Goal: Task Accomplishment & Management: Manage account settings

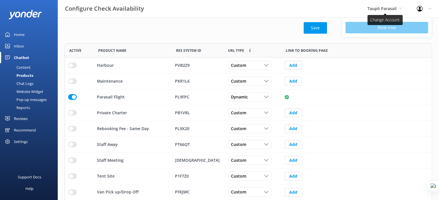
scroll to position [153, 362]
click at [397, 7] on span "Taupō Parasail" at bounding box center [384, 8] width 35 height 6
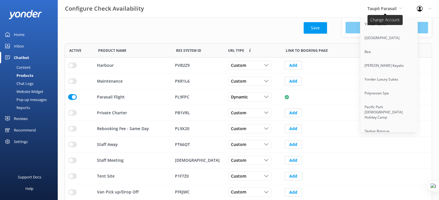
scroll to position [1546, 0]
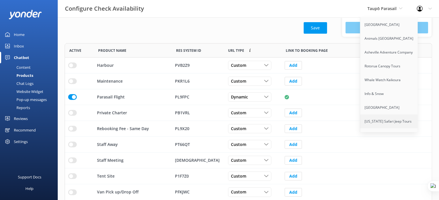
click at [391, 115] on link "[US_STATE] Safari Jeep Tours" at bounding box center [389, 122] width 58 height 14
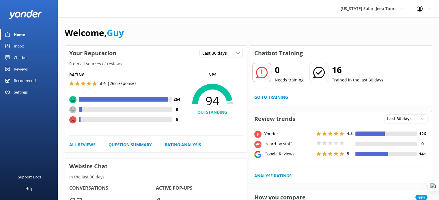
click at [24, 95] on div "Settings" at bounding box center [21, 93] width 14 height 12
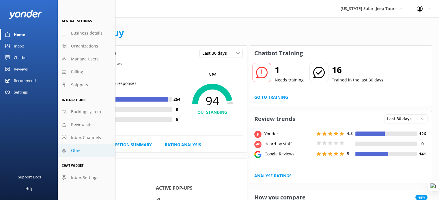
click at [92, 151] on link "Other" at bounding box center [87, 150] width 58 height 13
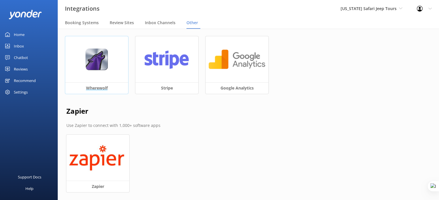
click at [99, 65] on img at bounding box center [96, 59] width 23 height 22
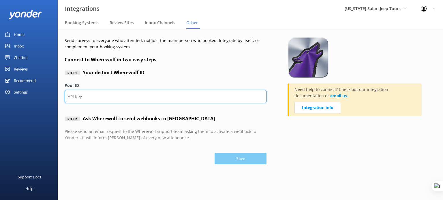
click at [108, 95] on input "Pool ID" at bounding box center [166, 96] width 202 height 13
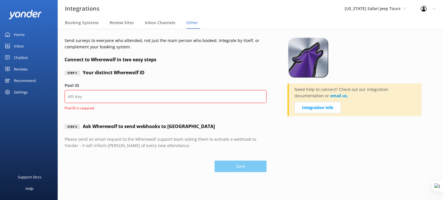
click at [166, 80] on div "Step 1 Your distinct Wherewolf ID" at bounding box center [166, 72] width 202 height 19
click at [382, 11] on span "[US_STATE] Safari Jeep Tours" at bounding box center [373, 8] width 56 height 5
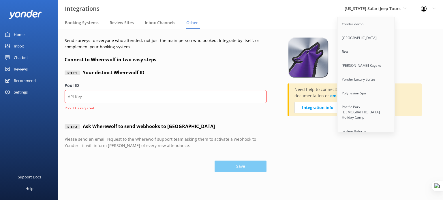
scroll to position [1546, 0]
click at [377, 129] on link "[GEOGRAPHIC_DATA]" at bounding box center [366, 136] width 58 height 14
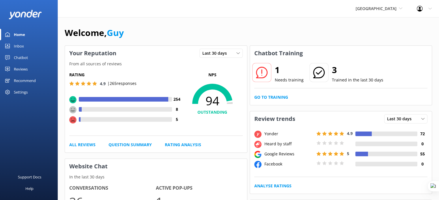
click at [20, 92] on div "Settings" at bounding box center [21, 93] width 14 height 12
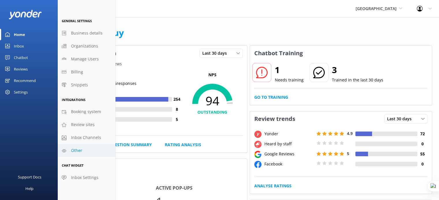
click at [82, 150] on link "Other" at bounding box center [87, 150] width 58 height 13
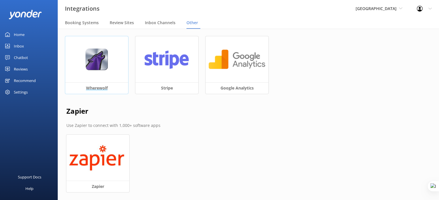
click at [89, 48] on img at bounding box center [96, 59] width 23 height 22
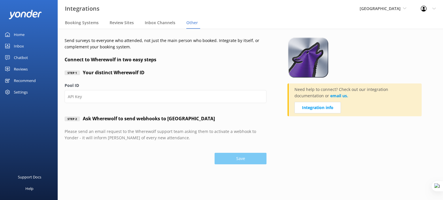
type input "235zjg"
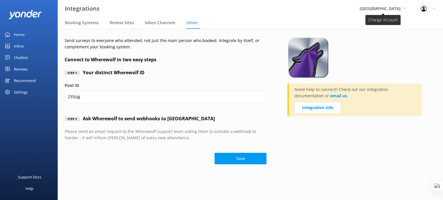
click at [369, 5] on span "[GEOGRAPHIC_DATA]" at bounding box center [383, 8] width 47 height 6
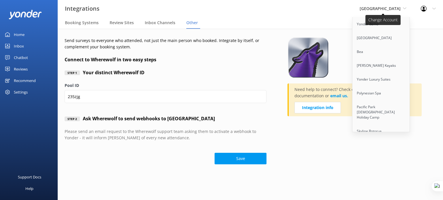
scroll to position [1560, 0]
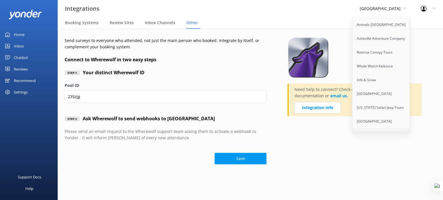
click at [369, 129] on link "[US_STATE] ATV Adventures" at bounding box center [381, 136] width 58 height 14
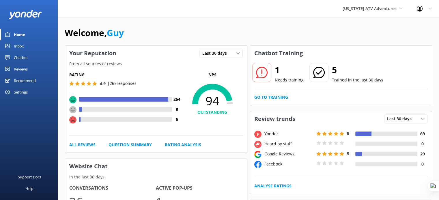
click at [24, 92] on div "Settings" at bounding box center [21, 93] width 14 height 12
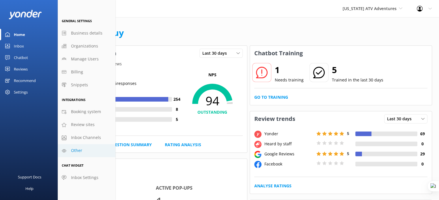
click at [73, 149] on span "Other" at bounding box center [76, 151] width 11 height 6
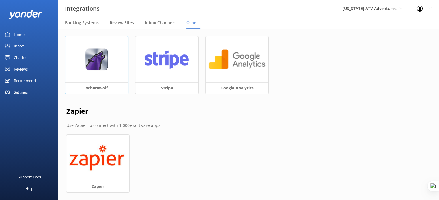
click at [88, 41] on div at bounding box center [96, 59] width 63 height 46
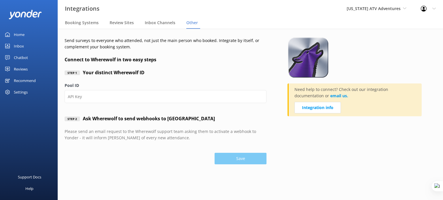
type input "nw657h"
click at [22, 71] on div "Reviews" at bounding box center [21, 69] width 14 height 12
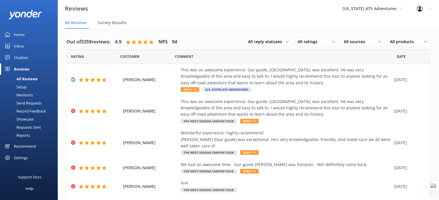
click at [27, 137] on div "Reports" at bounding box center [16, 135] width 27 height 8
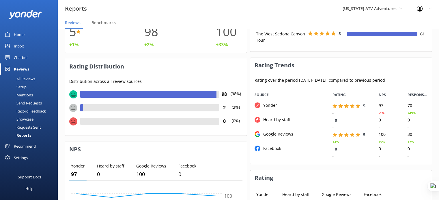
scroll to position [62, 0]
